Goal: Information Seeking & Learning: Understand process/instructions

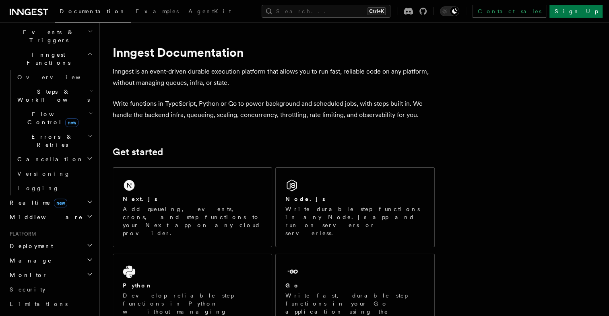
scroll to position [211, 0]
click at [59, 238] on h2 "Deployment" at bounding box center [50, 245] width 88 height 14
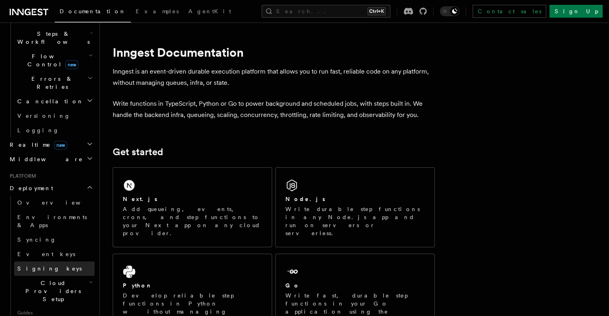
scroll to position [268, 0]
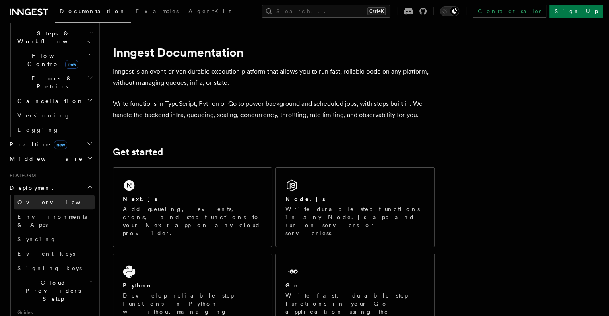
click at [43, 195] on link "Overview" at bounding box center [54, 202] width 80 height 14
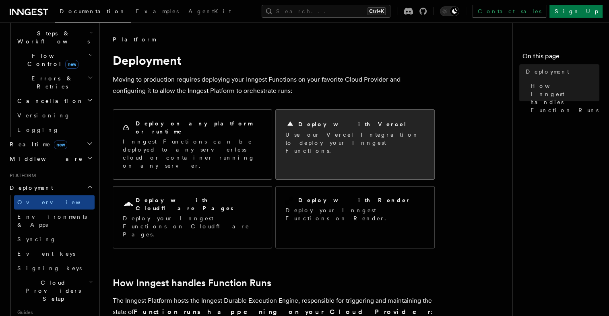
click at [337, 132] on p "Use our Vercel Integration to deploy your Inngest Functions." at bounding box center [354, 143] width 139 height 24
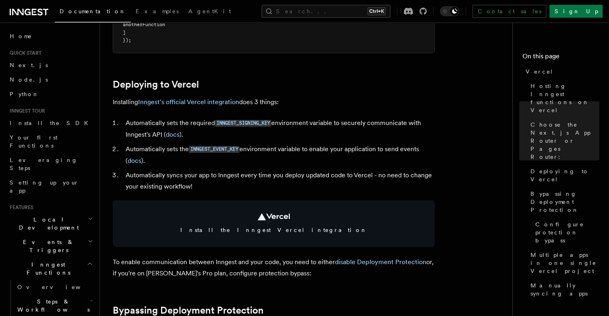
scroll to position [328, 0]
click at [225, 100] on link "Inngest's official Vercel integration" at bounding box center [188, 102] width 101 height 8
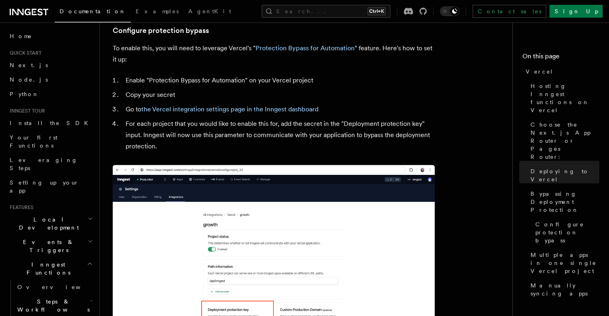
scroll to position [776, 0]
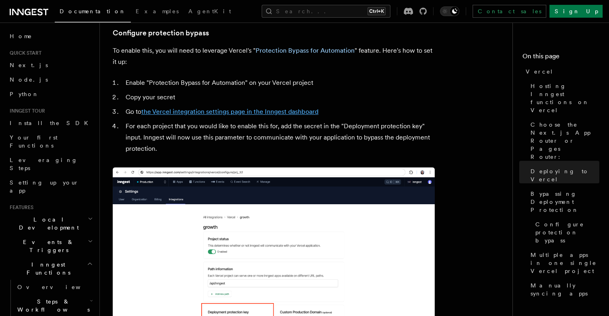
click at [270, 108] on link "the Vercel integration settings page in the Inngest dashboard" at bounding box center [229, 112] width 177 height 8
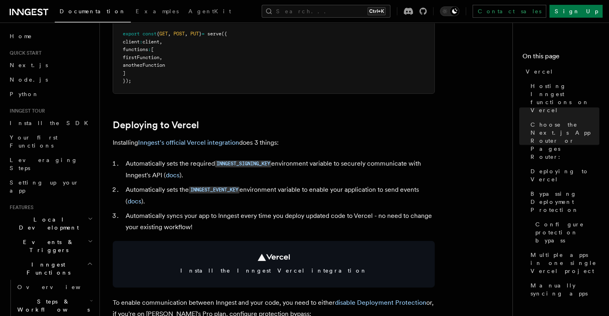
scroll to position [286, 0]
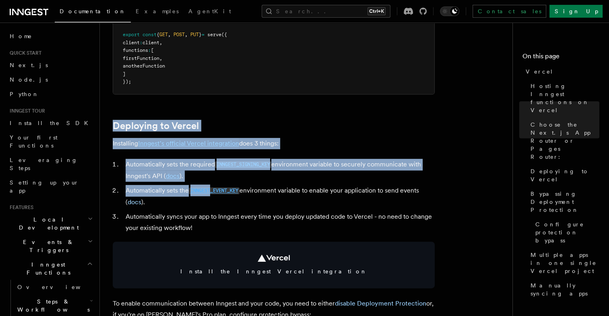
drag, startPoint x: 113, startPoint y: 108, endPoint x: 211, endPoint y: 189, distance: 127.1
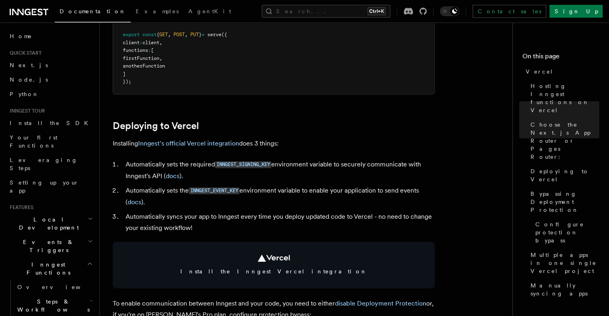
drag, startPoint x: 211, startPoint y: 189, endPoint x: 268, endPoint y: 228, distance: 68.9
click at [268, 228] on li "Automatically syncs your app to Inngest every time you deploy updated code to V…" at bounding box center [278, 222] width 311 height 23
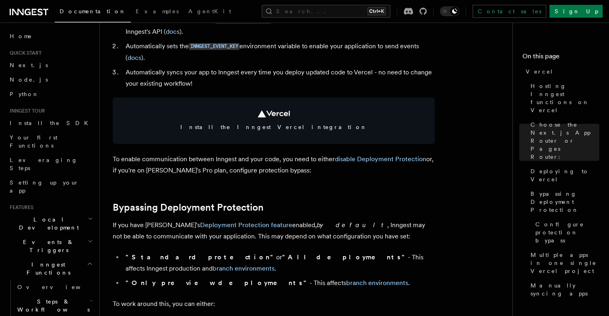
scroll to position [441, 0]
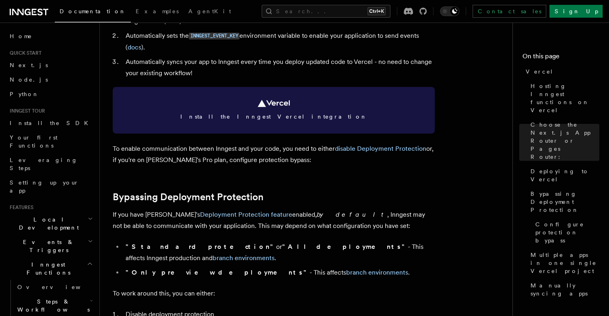
click at [276, 123] on link "Install the Inngest Vercel integration" at bounding box center [274, 110] width 322 height 47
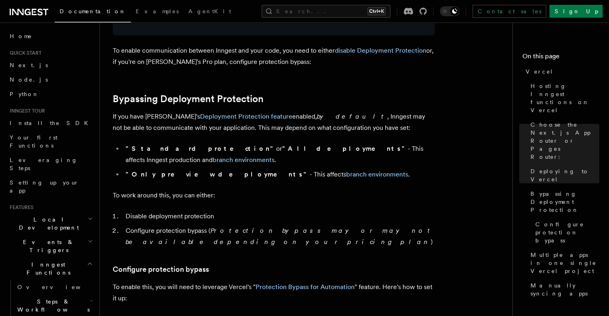
scroll to position [537, 0]
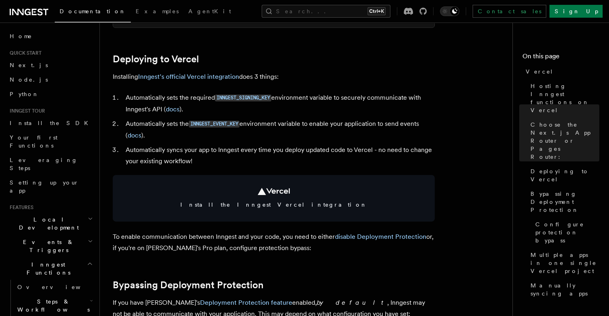
scroll to position [321, 0]
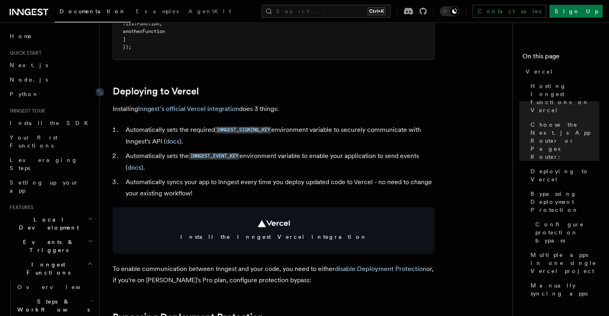
click at [113, 91] on link "Deploying to Vercel" at bounding box center [156, 91] width 86 height 11
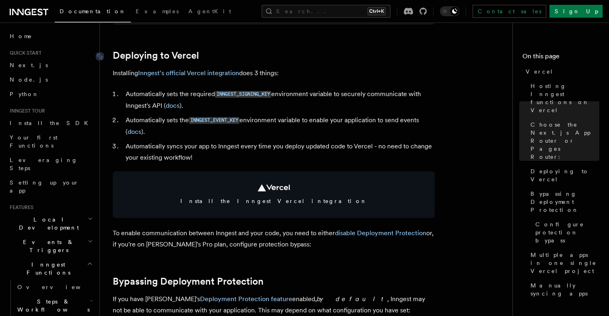
scroll to position [368, 0]
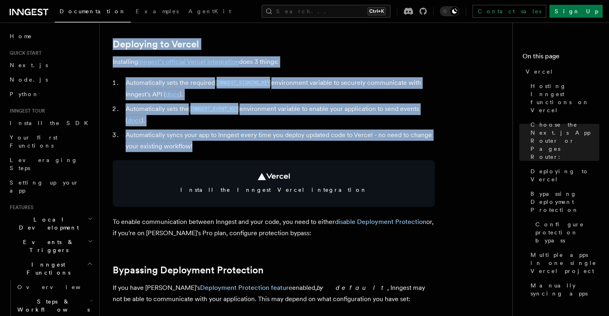
drag, startPoint x: 110, startPoint y: 33, endPoint x: 212, endPoint y: 143, distance: 150.6
copy article "Deploying to Vercel Installing Inngest's official Vercel integration does 3 thi…"
